Goal: Information Seeking & Learning: Learn about a topic

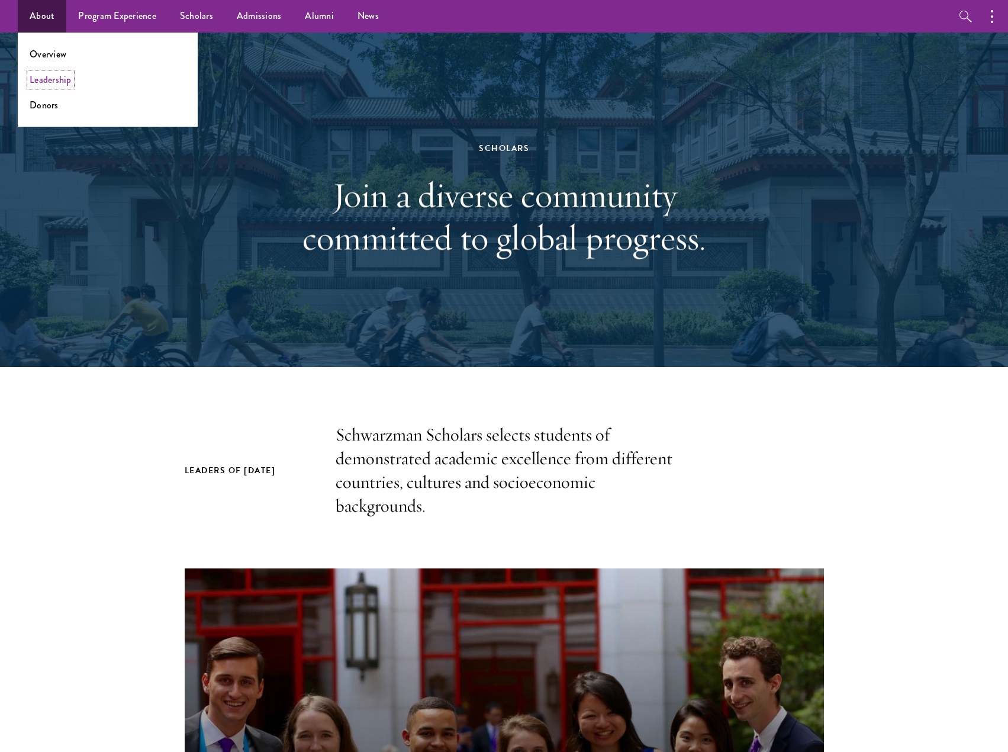
click at [51, 76] on link "Leadership" at bounding box center [51, 80] width 42 height 14
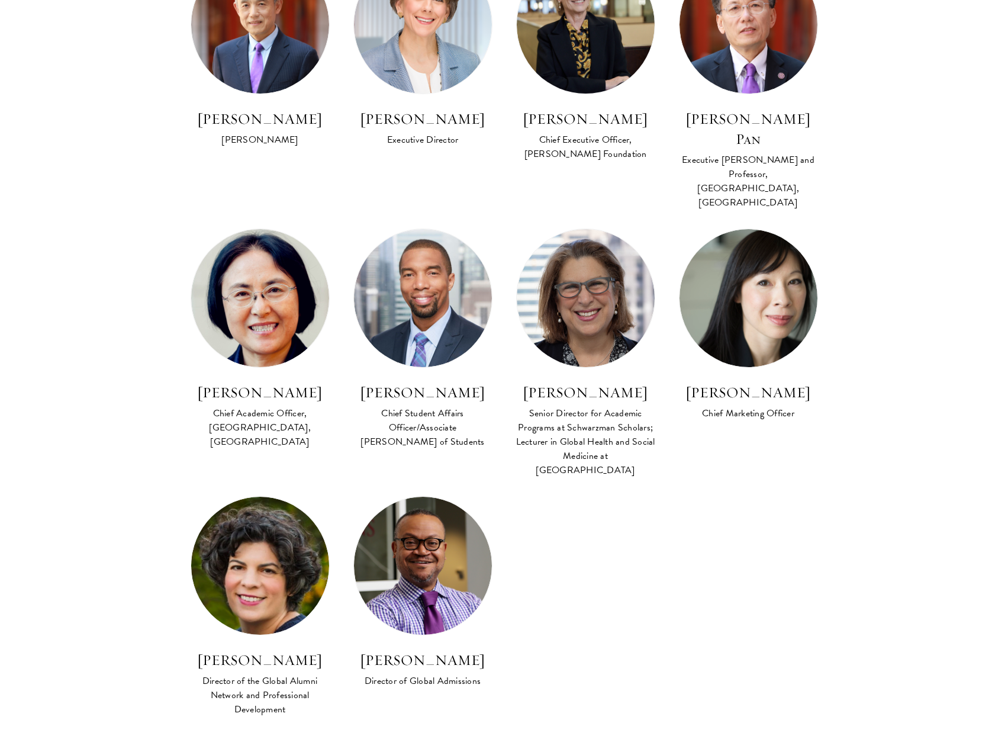
scroll to position [828, 0]
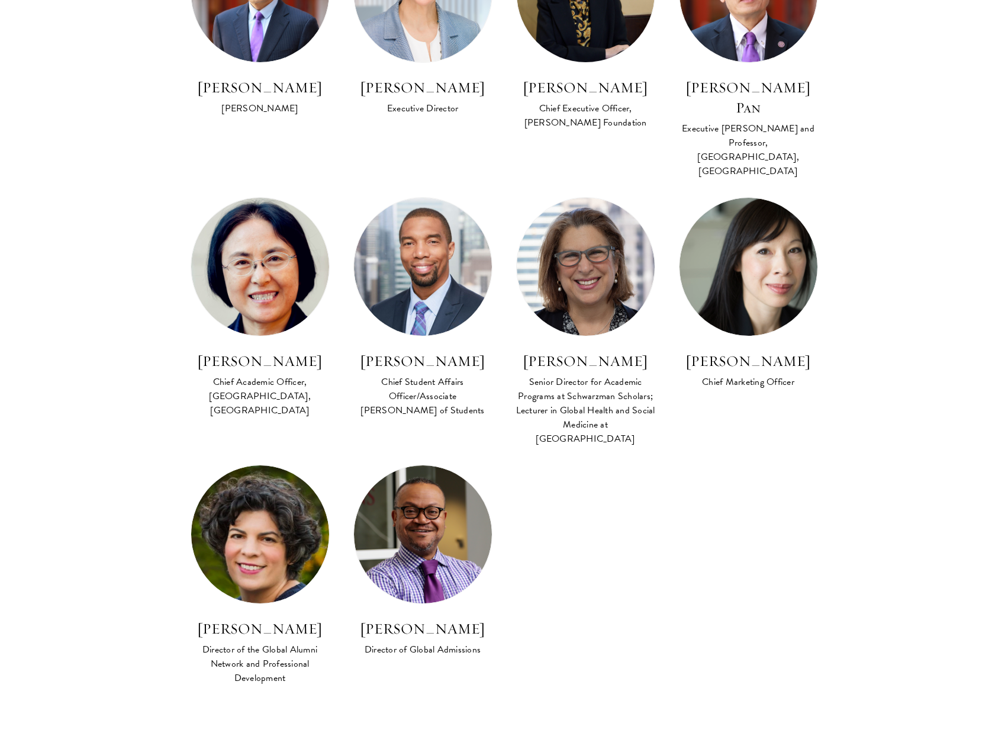
drag, startPoint x: 436, startPoint y: 487, endPoint x: 556, endPoint y: 544, distance: 132.3
click at [556, 544] on div "Lan Xue Dean Amy Celico Executive Director Amy Stursberg Chief Executive Office…" at bounding box center [504, 313] width 651 height 779
click at [430, 618] on h3 "Cordel Faulk" at bounding box center [422, 628] width 139 height 20
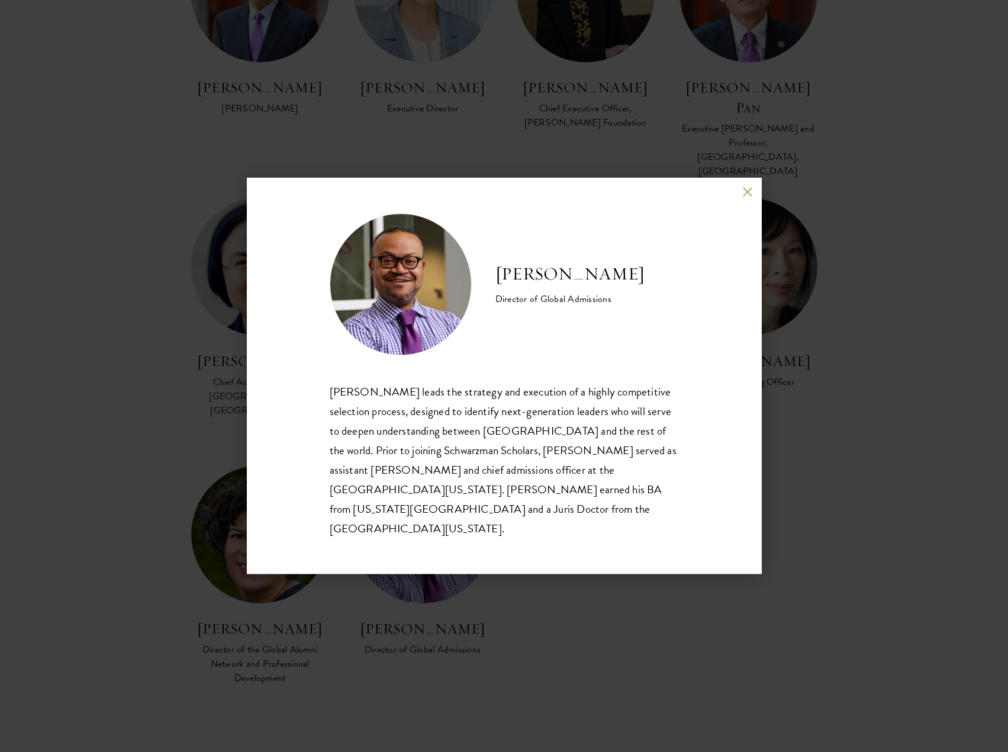
click at [870, 487] on div "Cordel Faulk Director of Global Admissions Cordel Faulk leads the strategy and …" at bounding box center [504, 376] width 1008 height 752
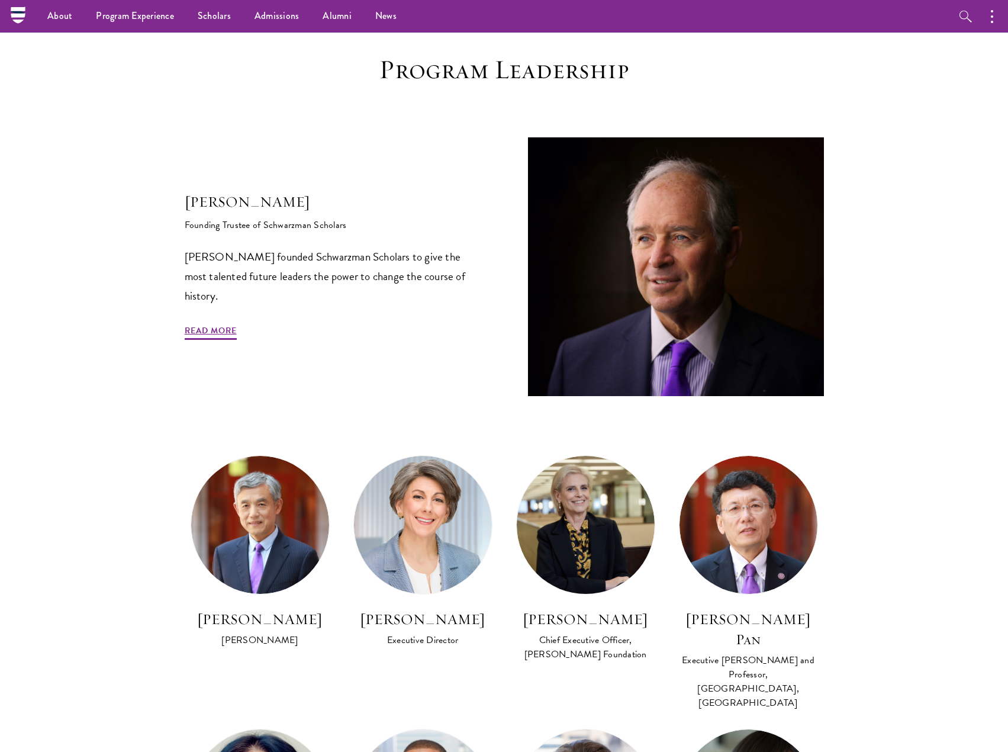
scroll to position [296, 0]
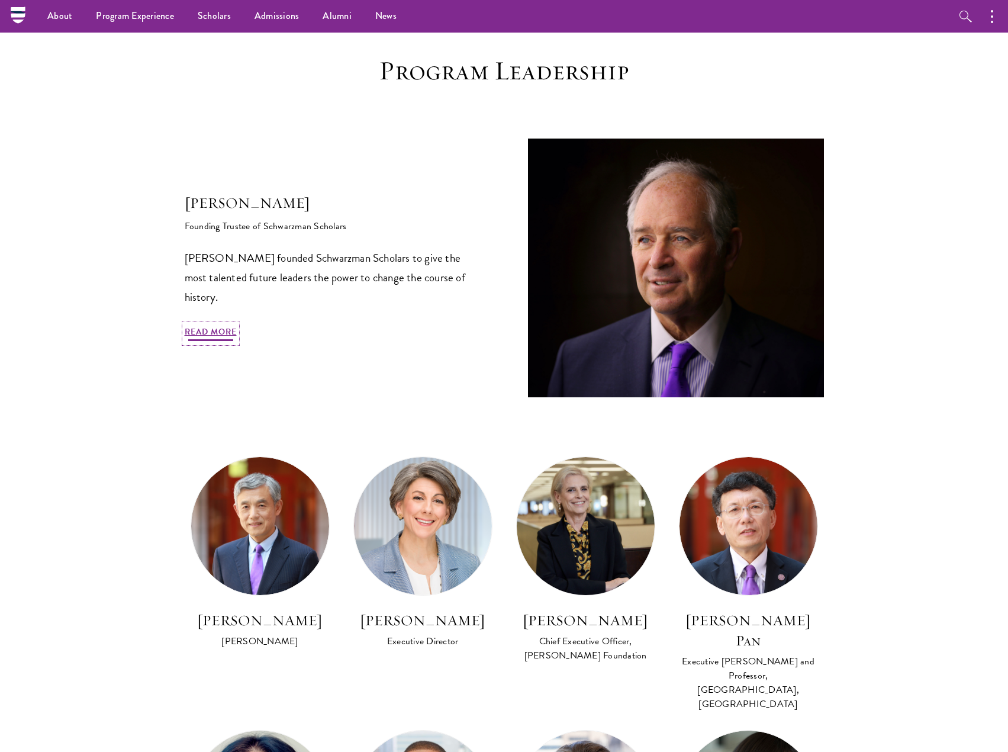
click at [209, 339] on link "Read More" at bounding box center [211, 333] width 52 height 18
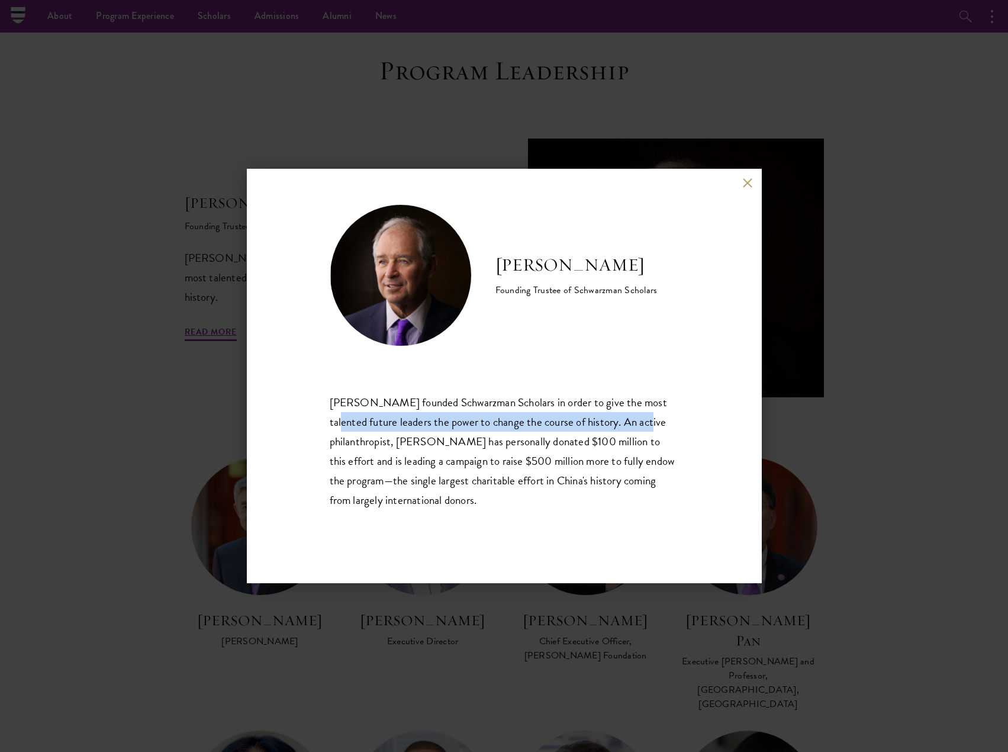
drag, startPoint x: 642, startPoint y: 424, endPoint x: 331, endPoint y: 417, distance: 310.7
click at [331, 417] on div "Stephen A. Schwarzman founded Schwarzman Scholars in order to give the most tal…" at bounding box center [504, 450] width 349 height 117
copy div "most talented future leaders the power to change the course of history"
click at [747, 179] on button at bounding box center [748, 183] width 10 height 10
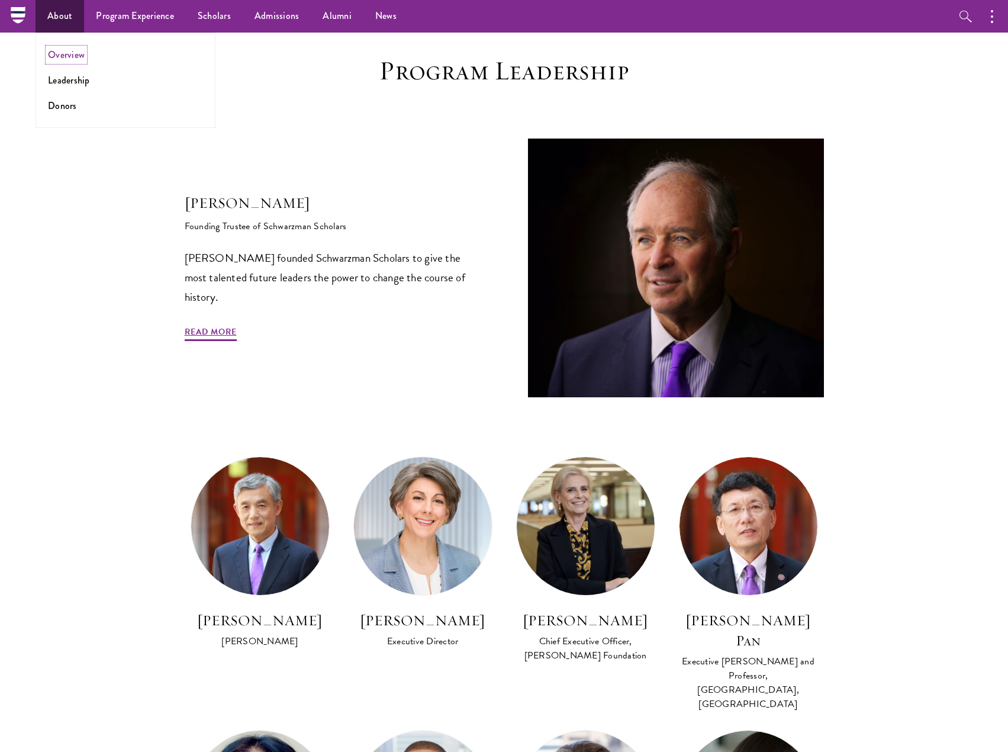
click at [72, 54] on link "Overview" at bounding box center [66, 55] width 37 height 14
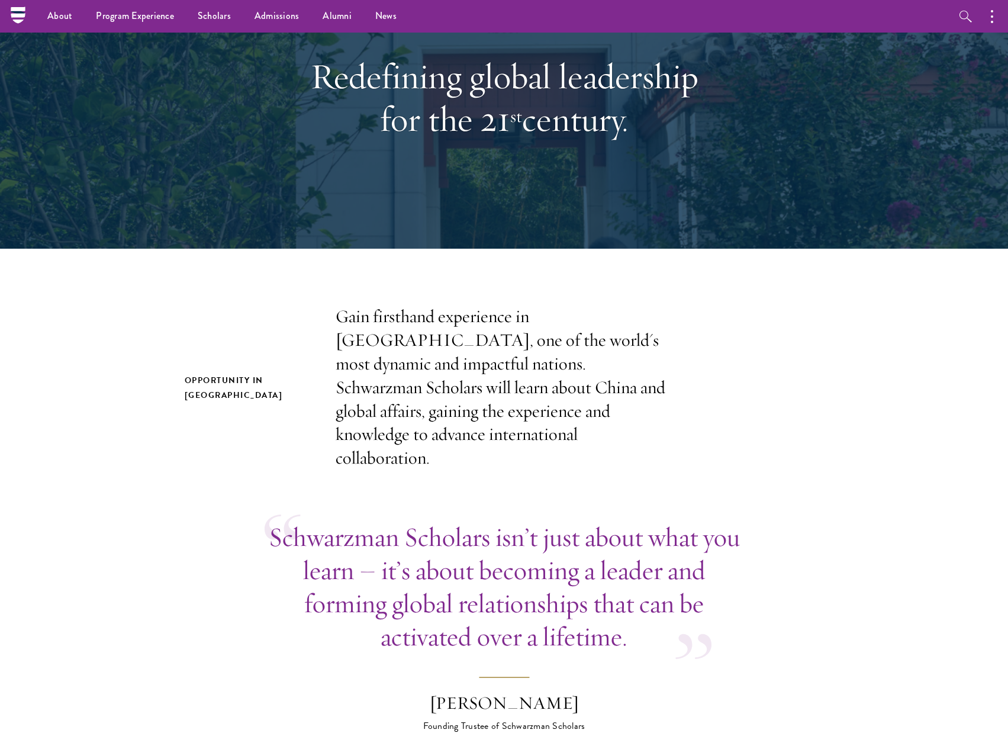
scroll to position [59, 0]
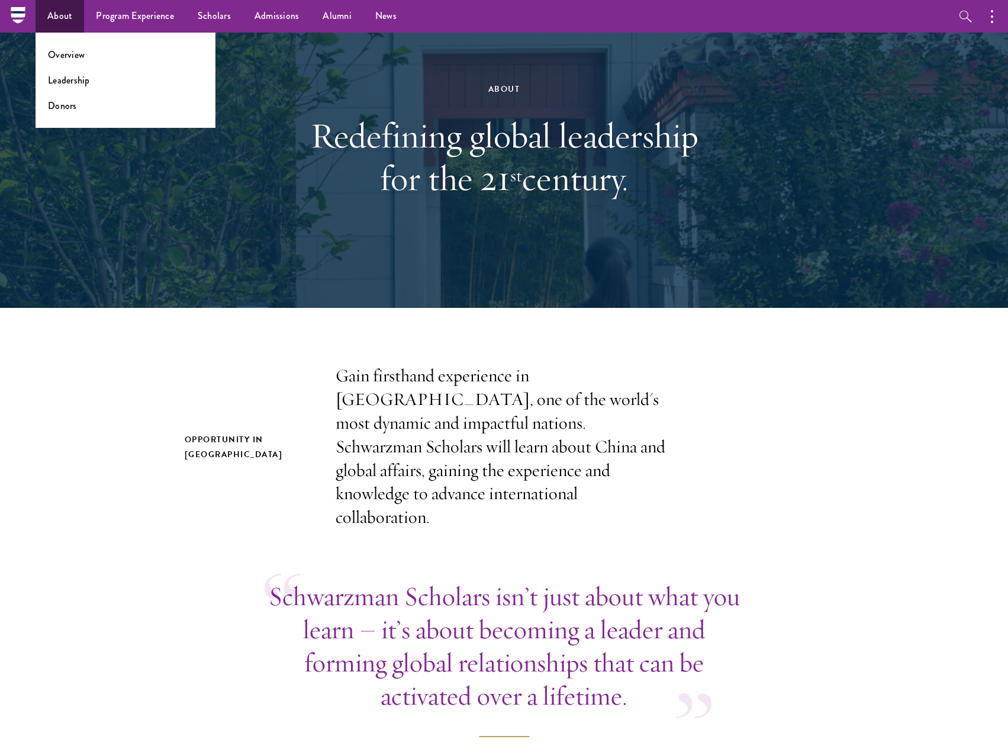
click at [71, 96] on ul "Overview Leadership Donors" at bounding box center [126, 80] width 180 height 95
click at [67, 102] on link "Donors" at bounding box center [62, 106] width 29 height 14
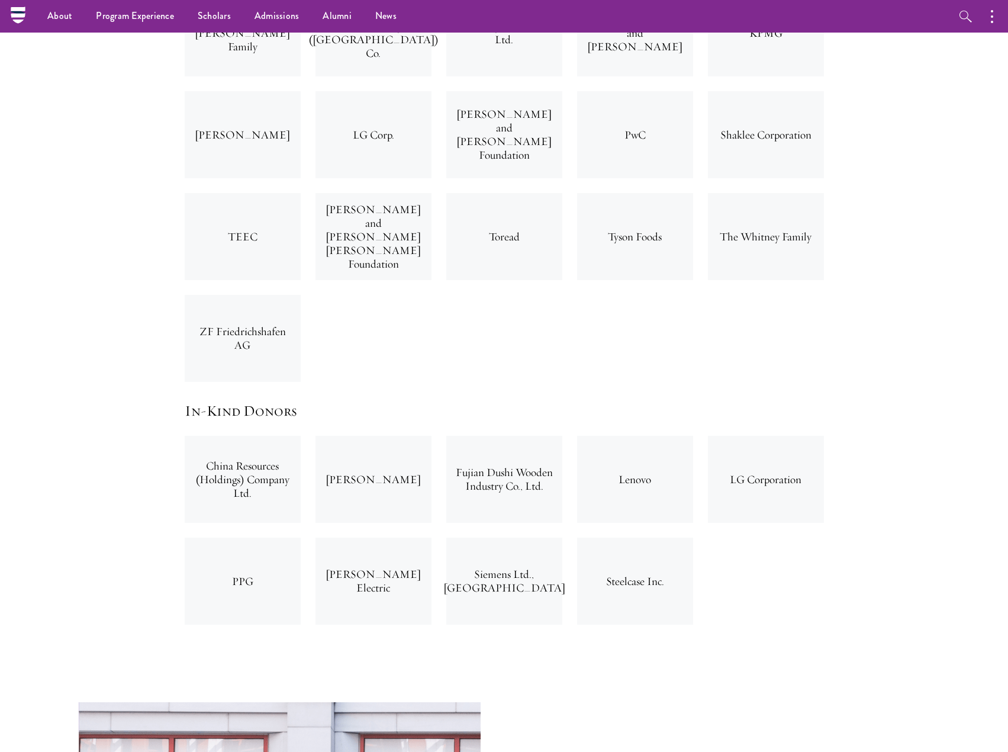
scroll to position [3491, 0]
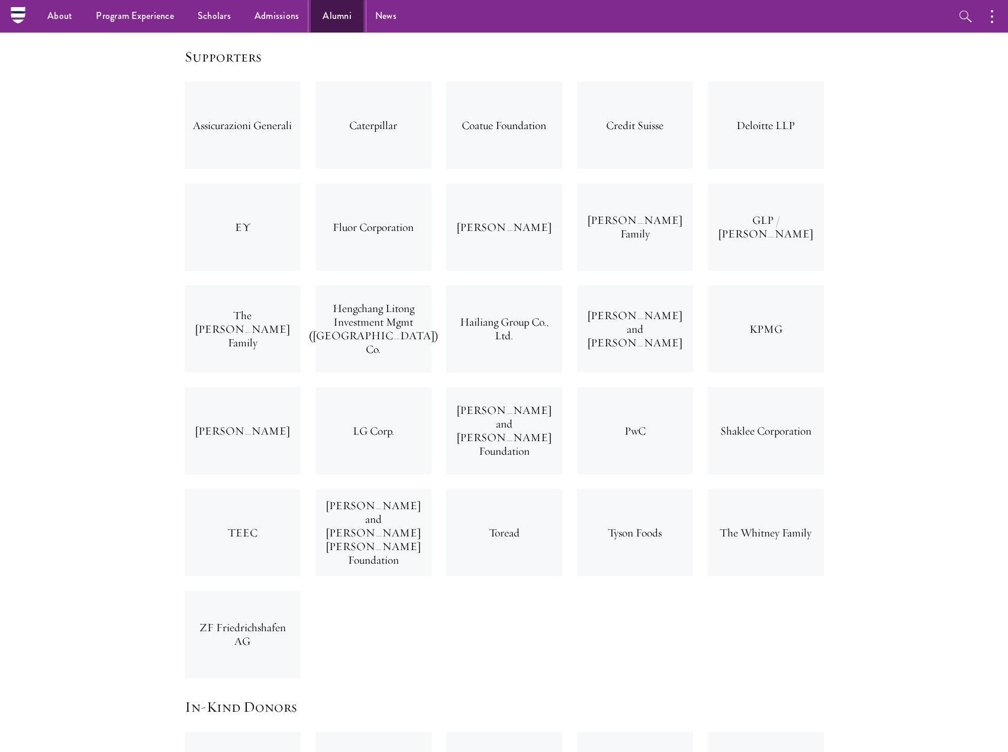
click at [341, 21] on link "Alumni" at bounding box center [337, 16] width 53 height 33
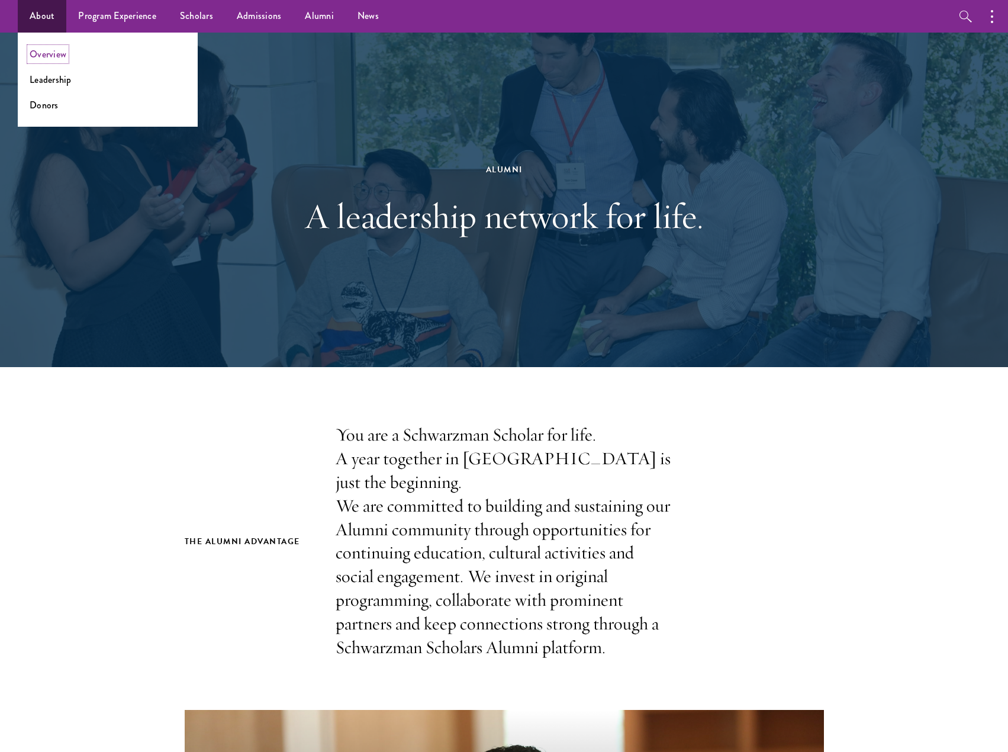
click at [58, 57] on link "Overview" at bounding box center [48, 54] width 37 height 14
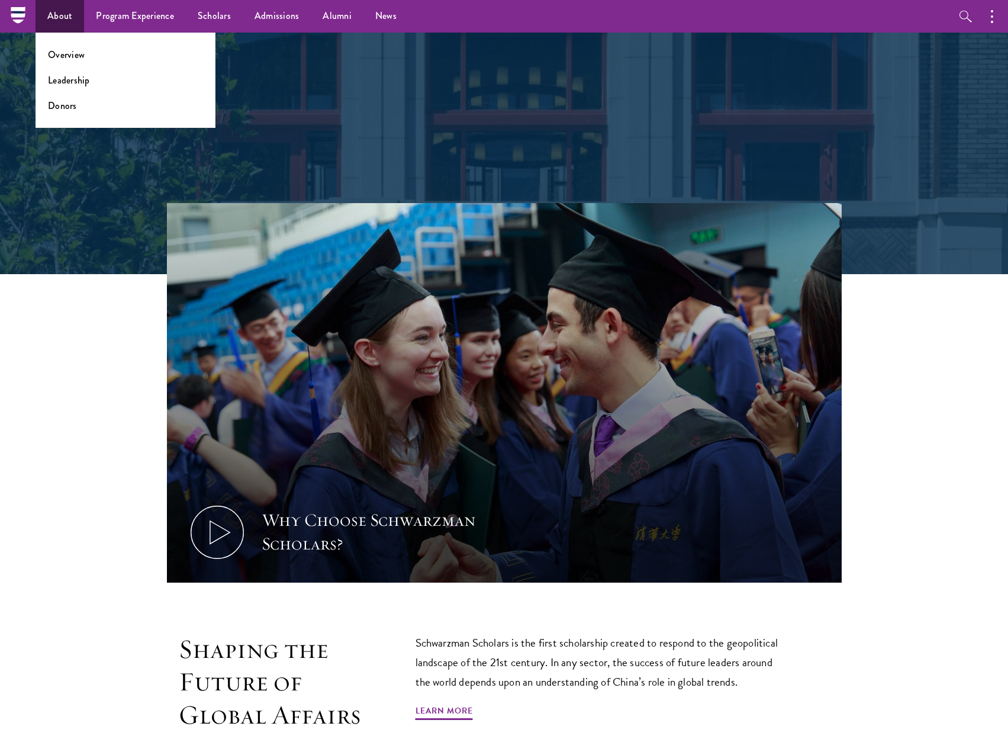
scroll to position [414, 0]
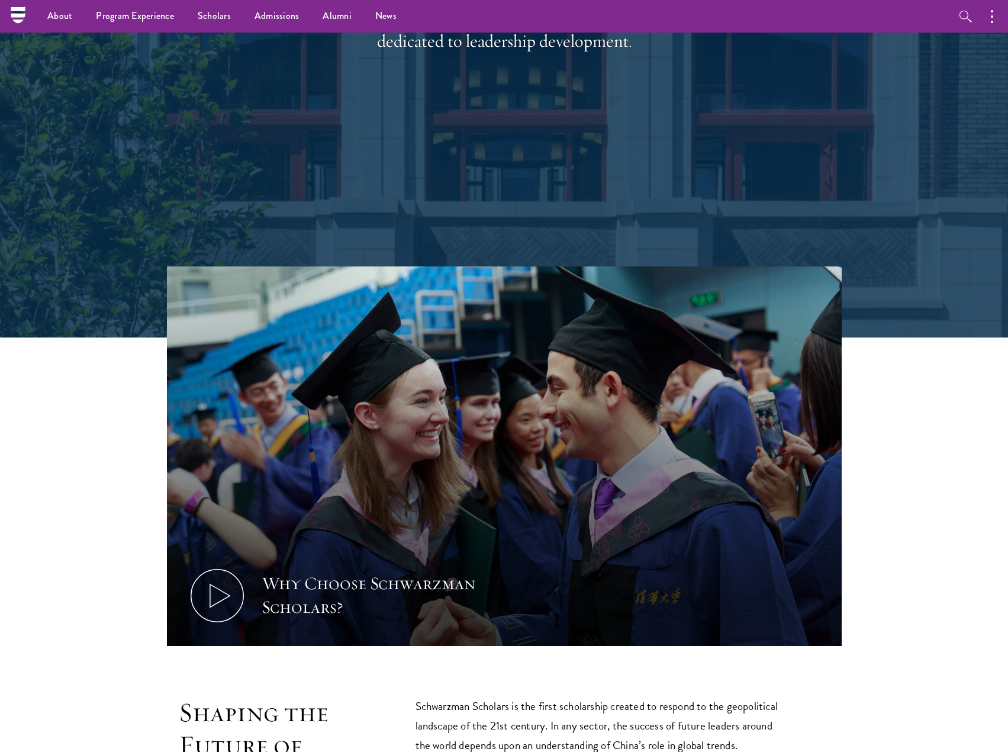
click at [28, 20] on nav "About Overview Leadership Donors Program Experience Overview Curriculum Student…" at bounding box center [429, 16] width 822 height 33
click at [17, 17] on icon at bounding box center [18, 15] width 14 height 5
